Goal: Navigation & Orientation: Find specific page/section

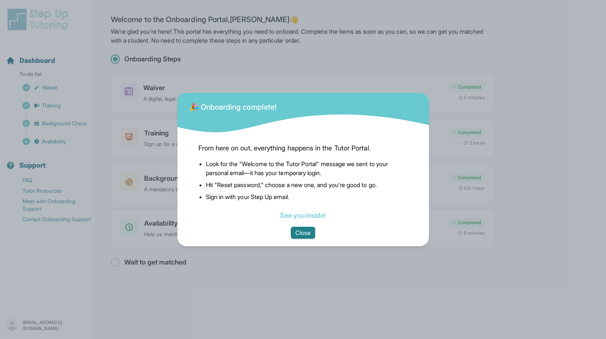
click at [308, 228] on button "Close" at bounding box center [303, 233] width 24 height 12
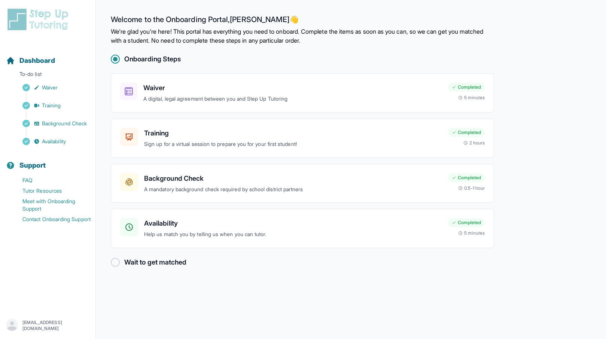
click at [115, 258] on div at bounding box center [115, 262] width 9 height 9
click at [116, 260] on div at bounding box center [115, 262] width 9 height 9
click at [50, 59] on span "Dashboard" at bounding box center [37, 60] width 36 height 10
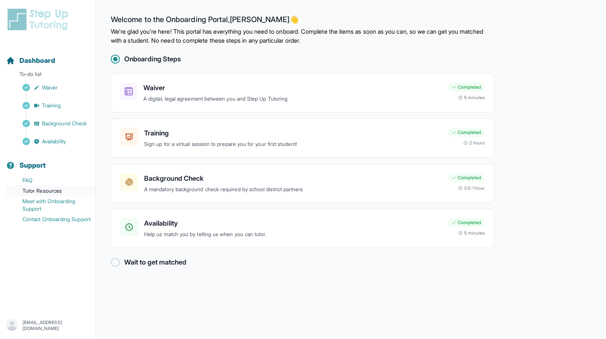
click at [49, 191] on link "Tutor Resources" at bounding box center [51, 191] width 90 height 10
